Goal: Transaction & Acquisition: Purchase product/service

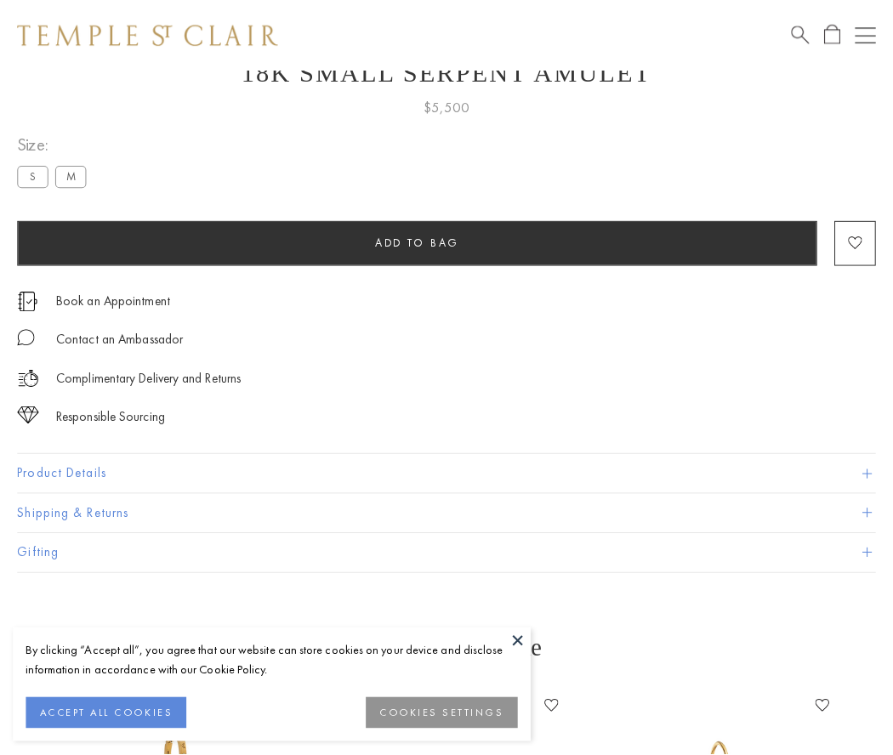
scroll to position [68, 0]
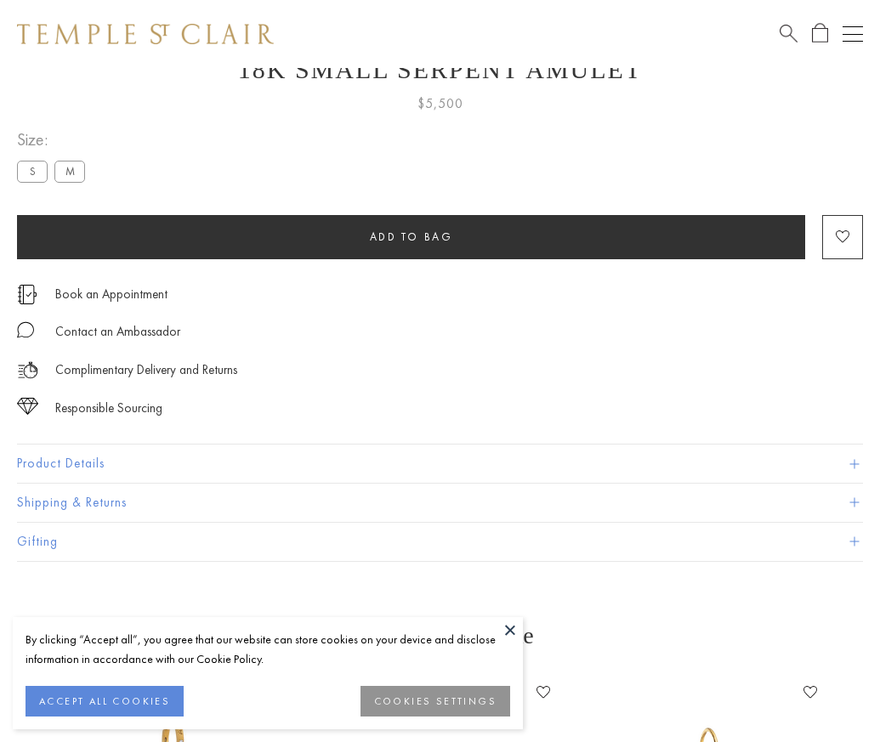
click at [411, 236] on span "Add to bag" at bounding box center [411, 237] width 83 height 14
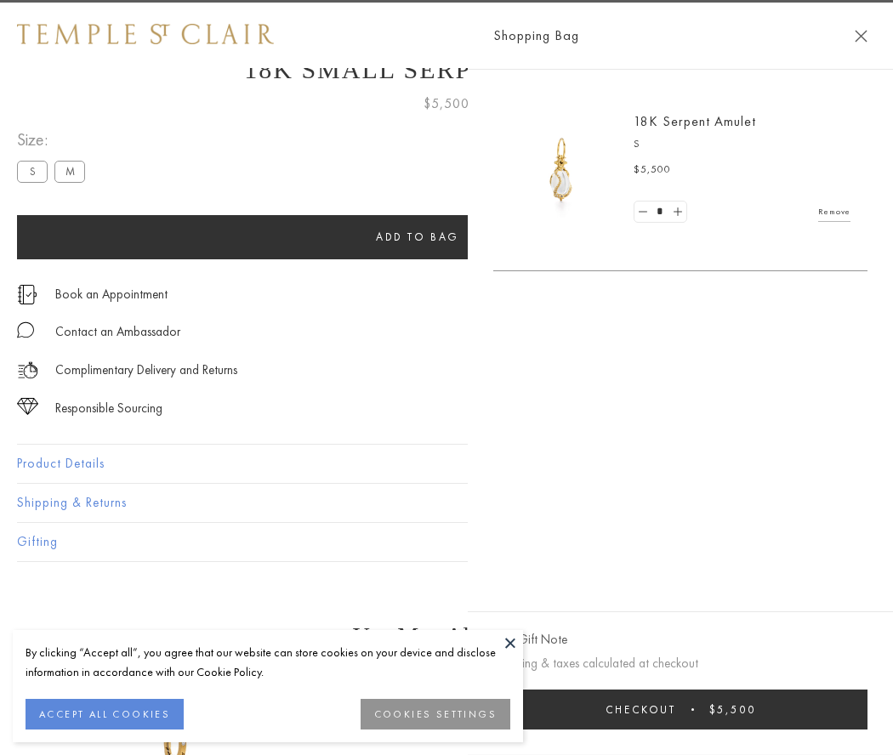
click at [676, 709] on span "Checkout" at bounding box center [640, 709] width 71 height 14
